Goal: Find specific page/section: Find specific page/section

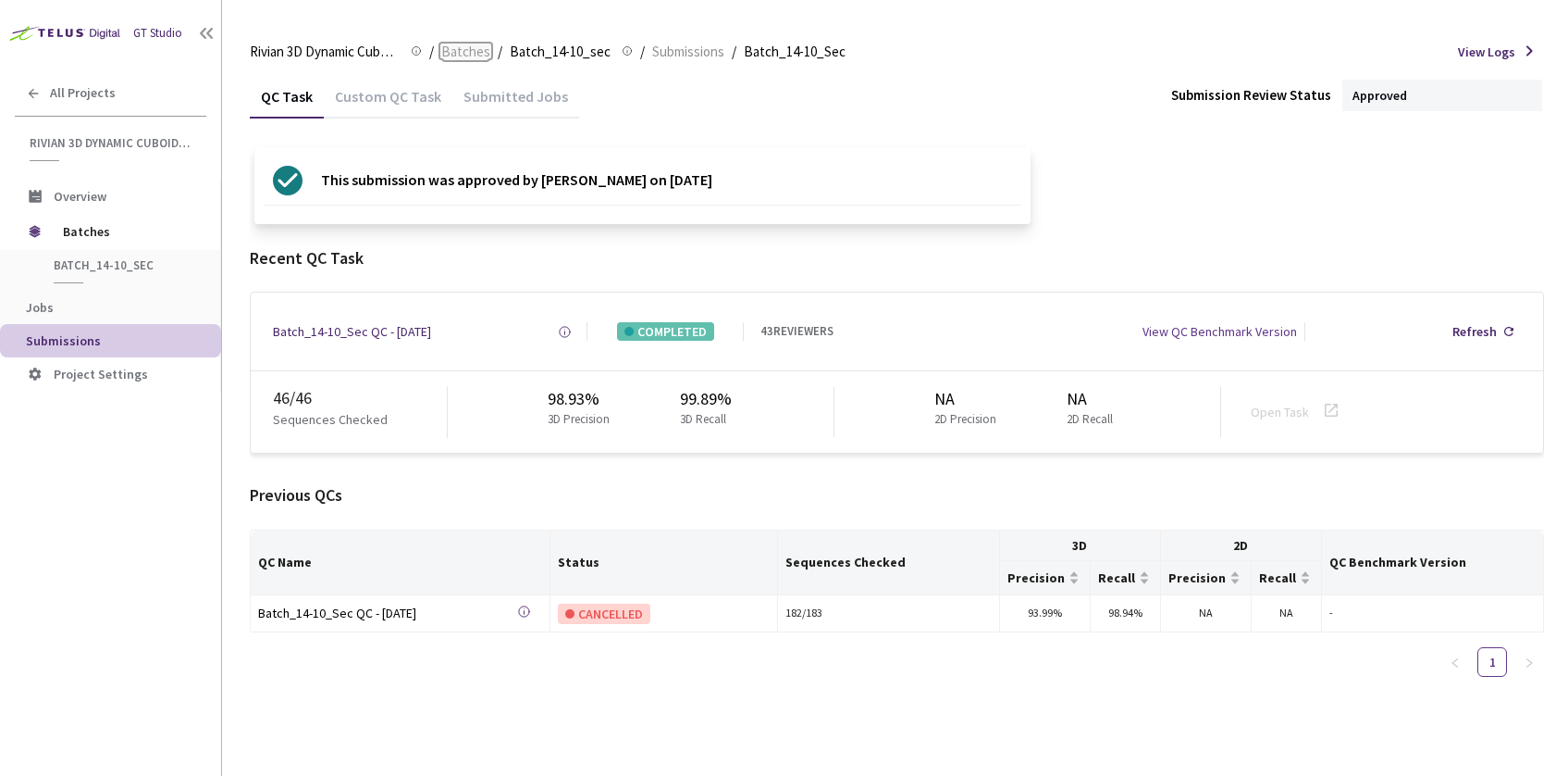
click at [461, 50] on span "Batches" at bounding box center [466, 51] width 49 height 22
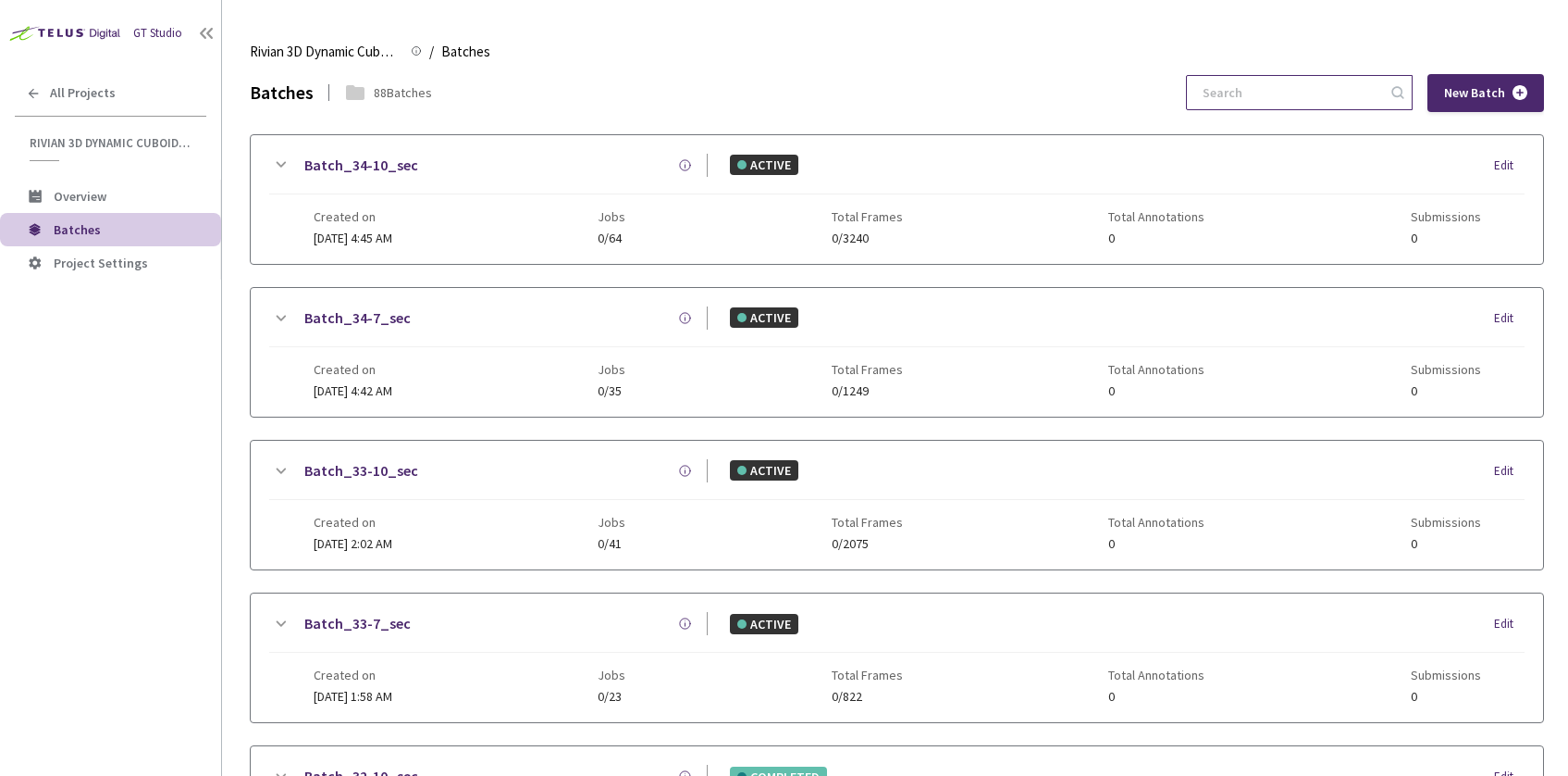
click at [1270, 91] on input at bounding box center [1290, 93] width 197 height 34
paste input "32-10"
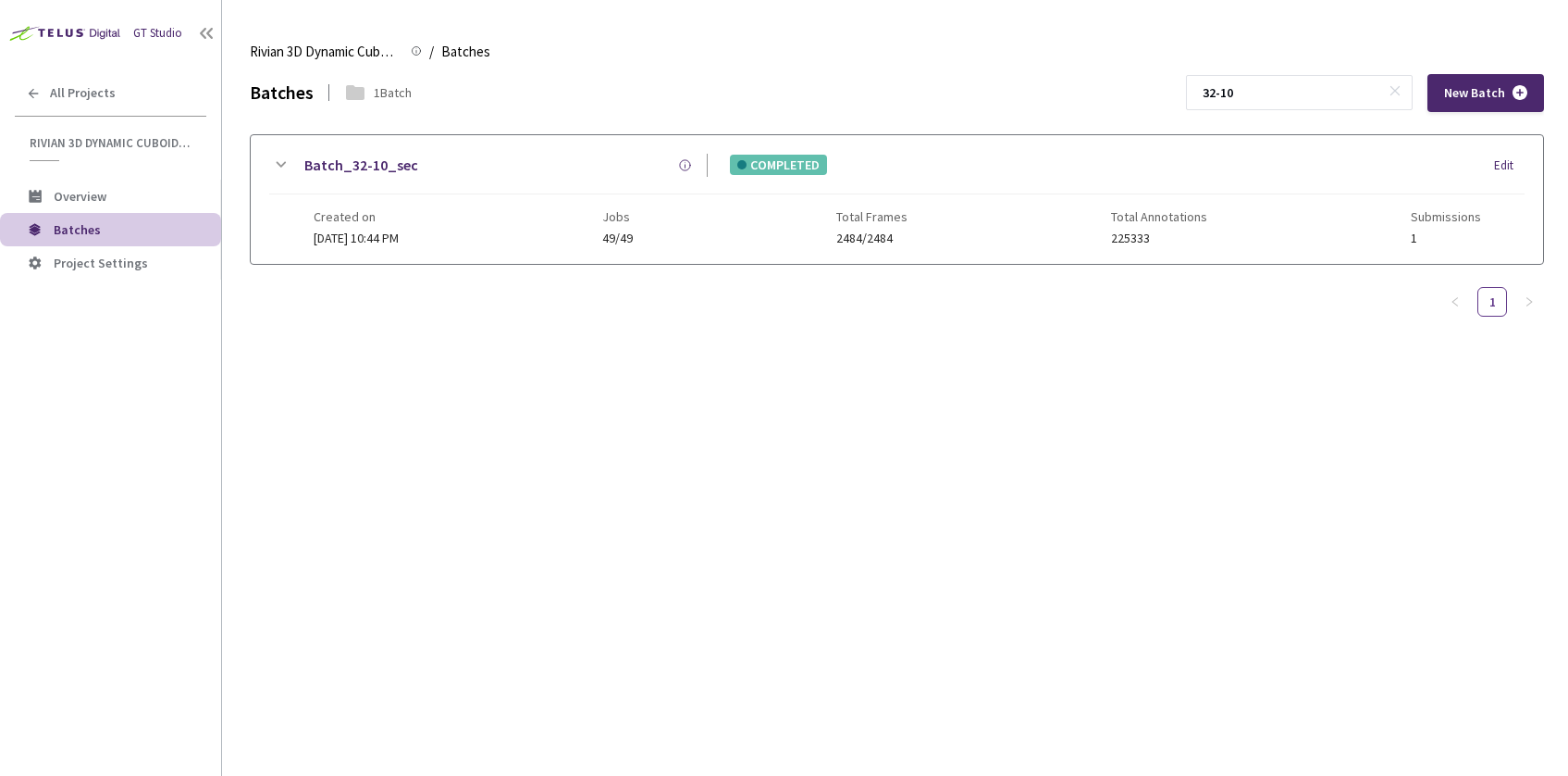
type input "32-10"
click at [587, 208] on div "Created on [DATE] 10:44 PM Jobs 49/49 Total Frames 2484/2484 Total Annotations …" at bounding box center [897, 219] width 1167 height 50
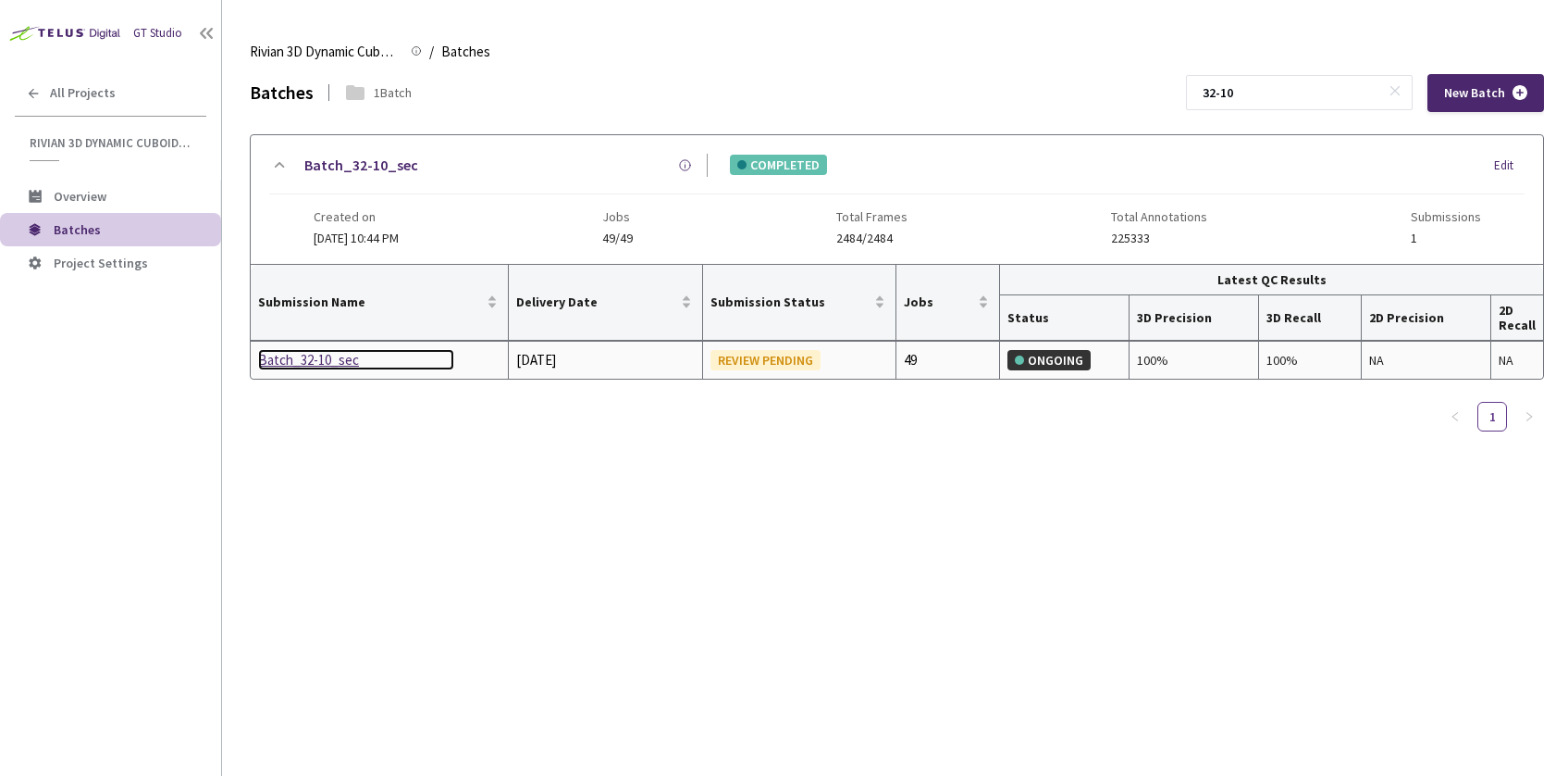
click at [288, 357] on div "Batch_32-10_sec" at bounding box center [356, 360] width 196 height 22
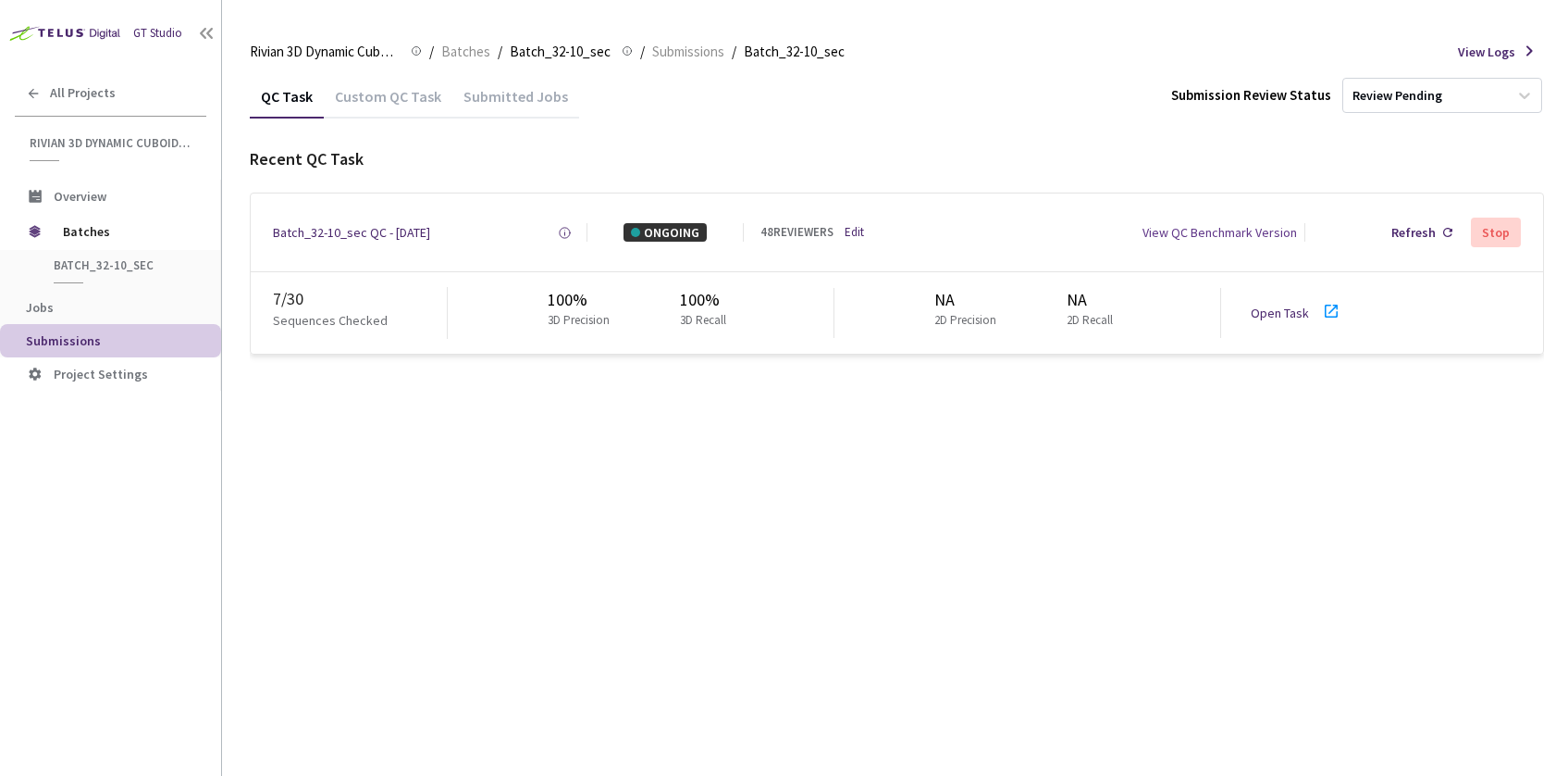
click at [1279, 308] on link "Open Task" at bounding box center [1280, 313] width 58 height 17
click at [463, 47] on span "Batches" at bounding box center [466, 51] width 49 height 22
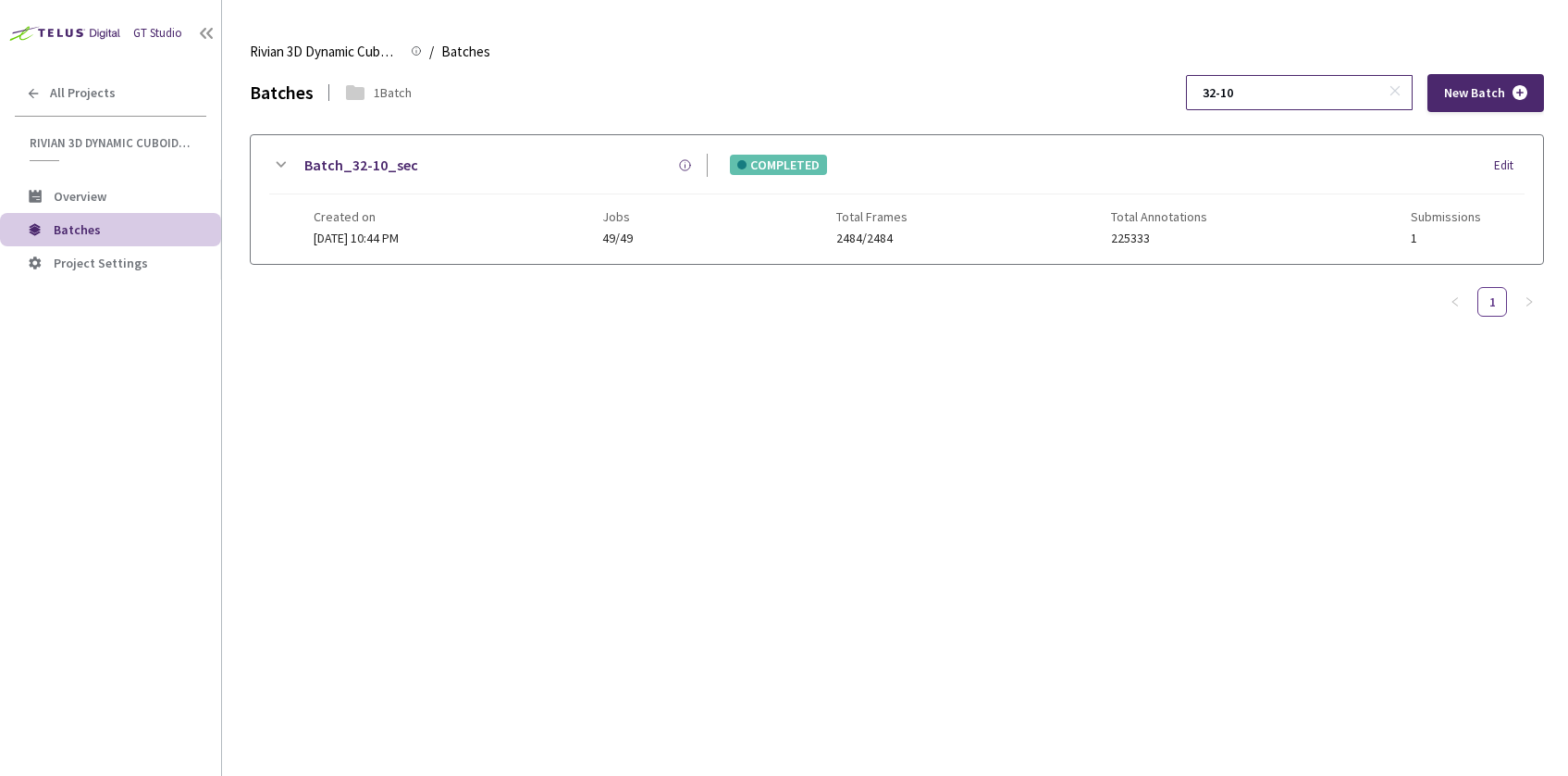
click at [1286, 86] on input "32-10" at bounding box center [1290, 93] width 197 height 34
paste input "7"
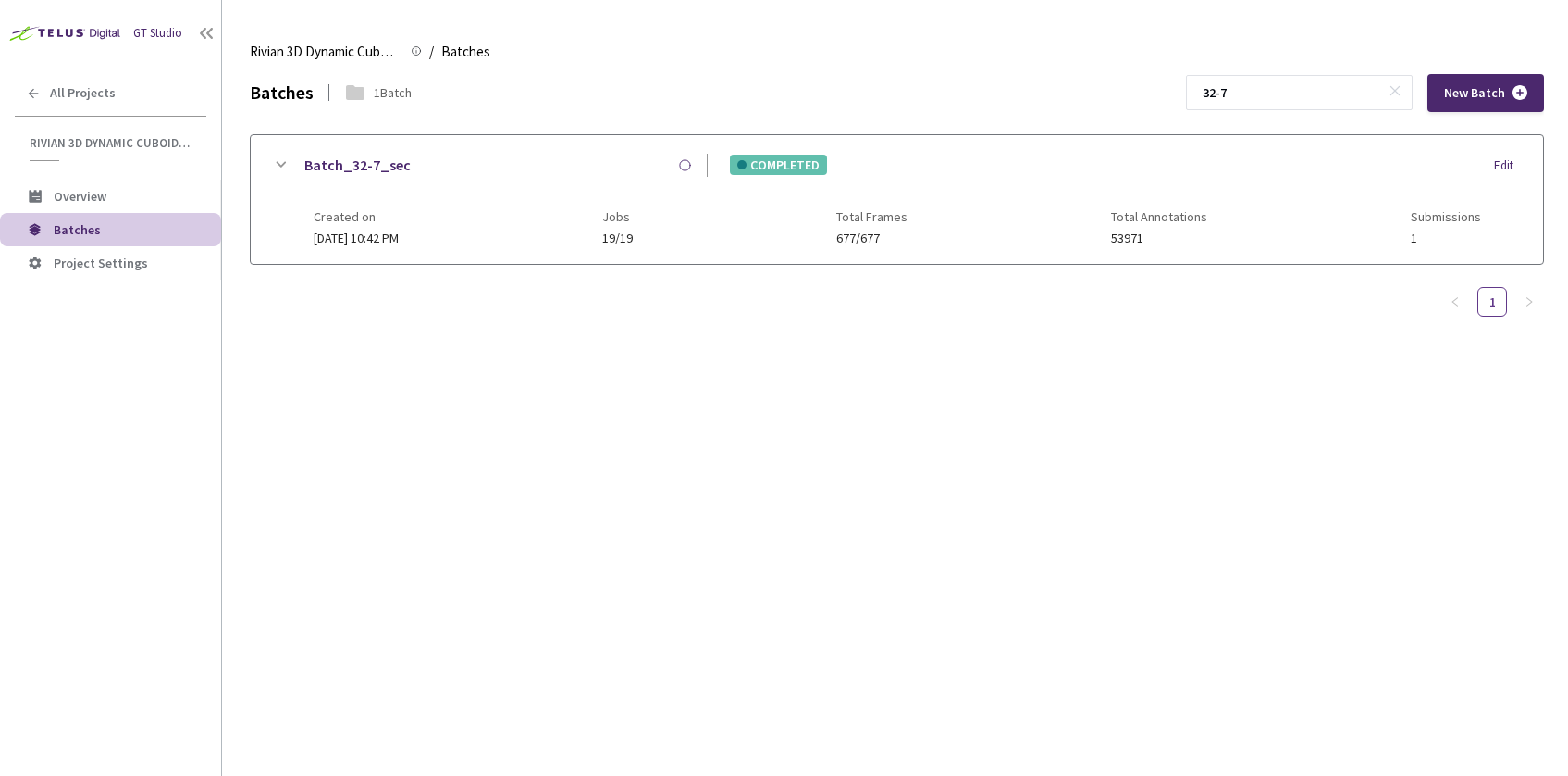
type input "32-7"
click at [618, 181] on div "Batch_32-7_sec COMPLETED Edit" at bounding box center [896, 173] width 1255 height 41
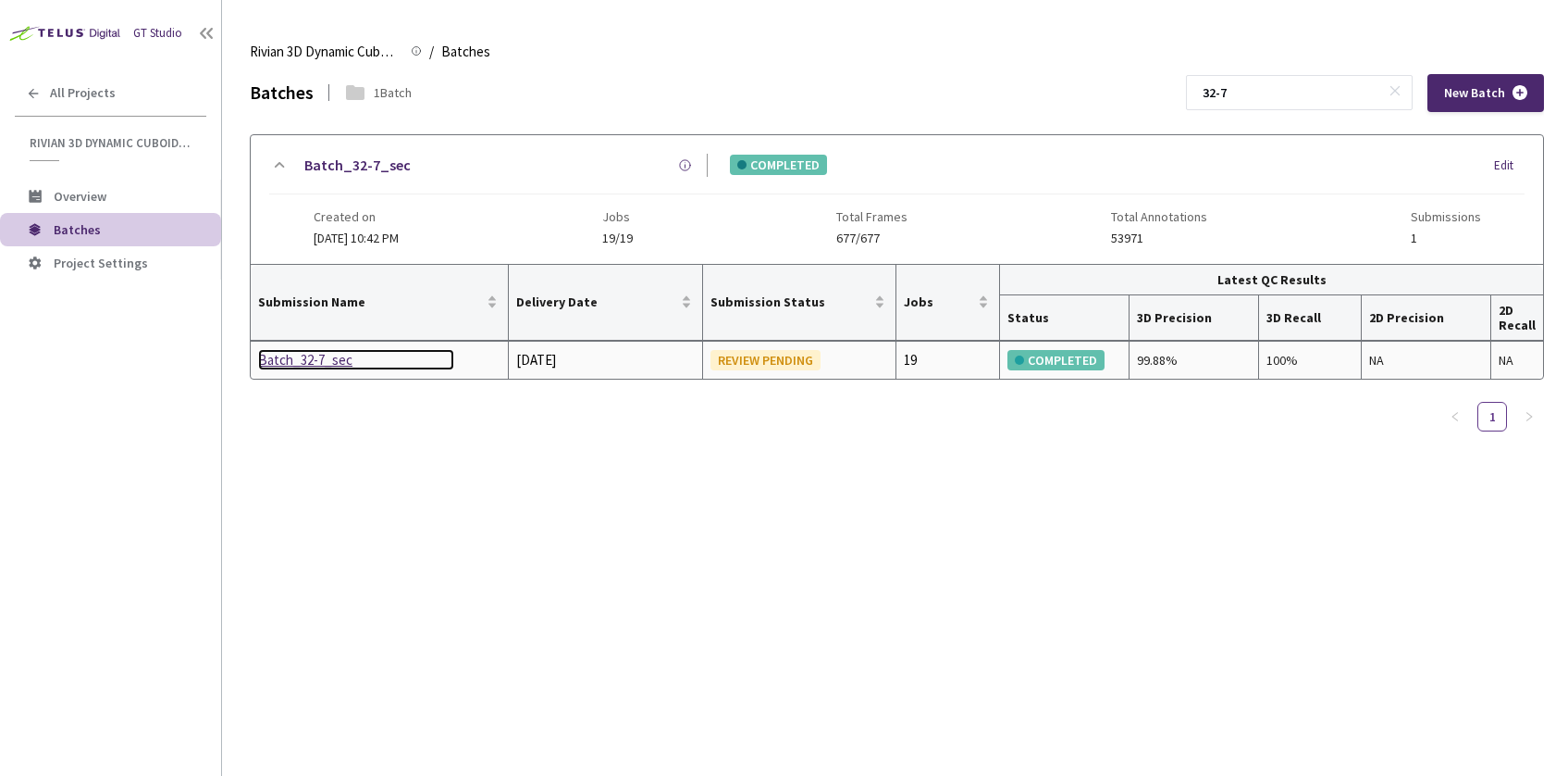
click at [293, 362] on div "Batch_32-7_sec" at bounding box center [356, 360] width 196 height 22
